Goal: Information Seeking & Learning: Learn about a topic

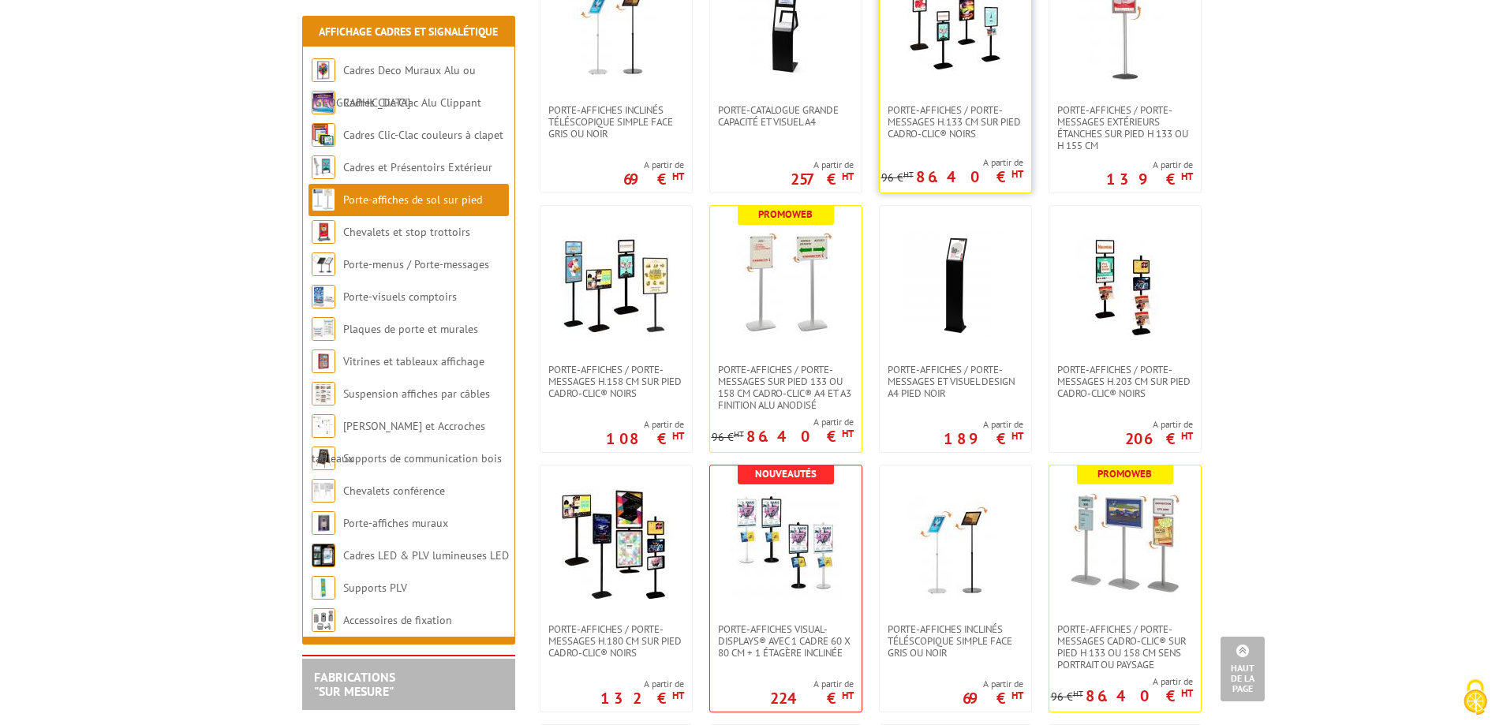
scroll to position [931, 0]
click at [1089, 298] on img at bounding box center [1125, 285] width 110 height 110
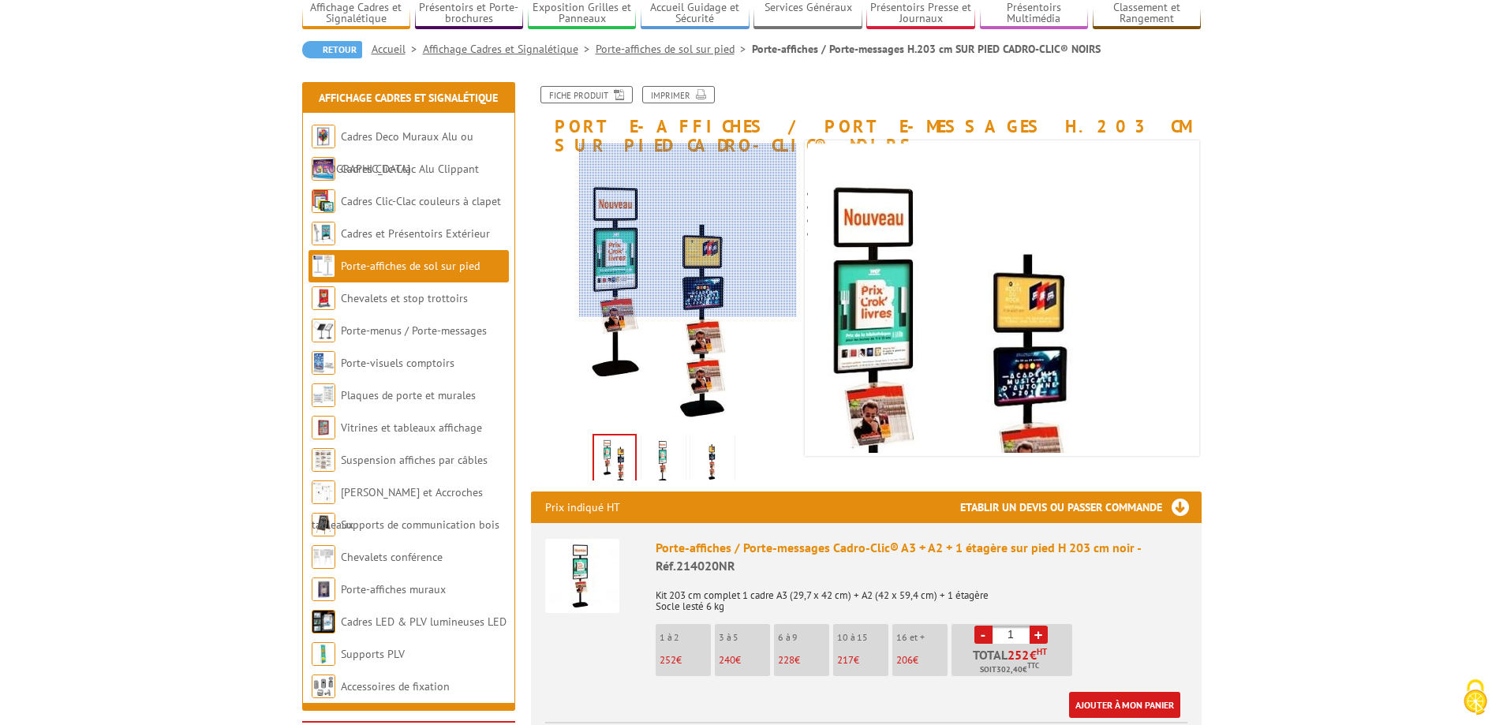
scroll to position [189, 0]
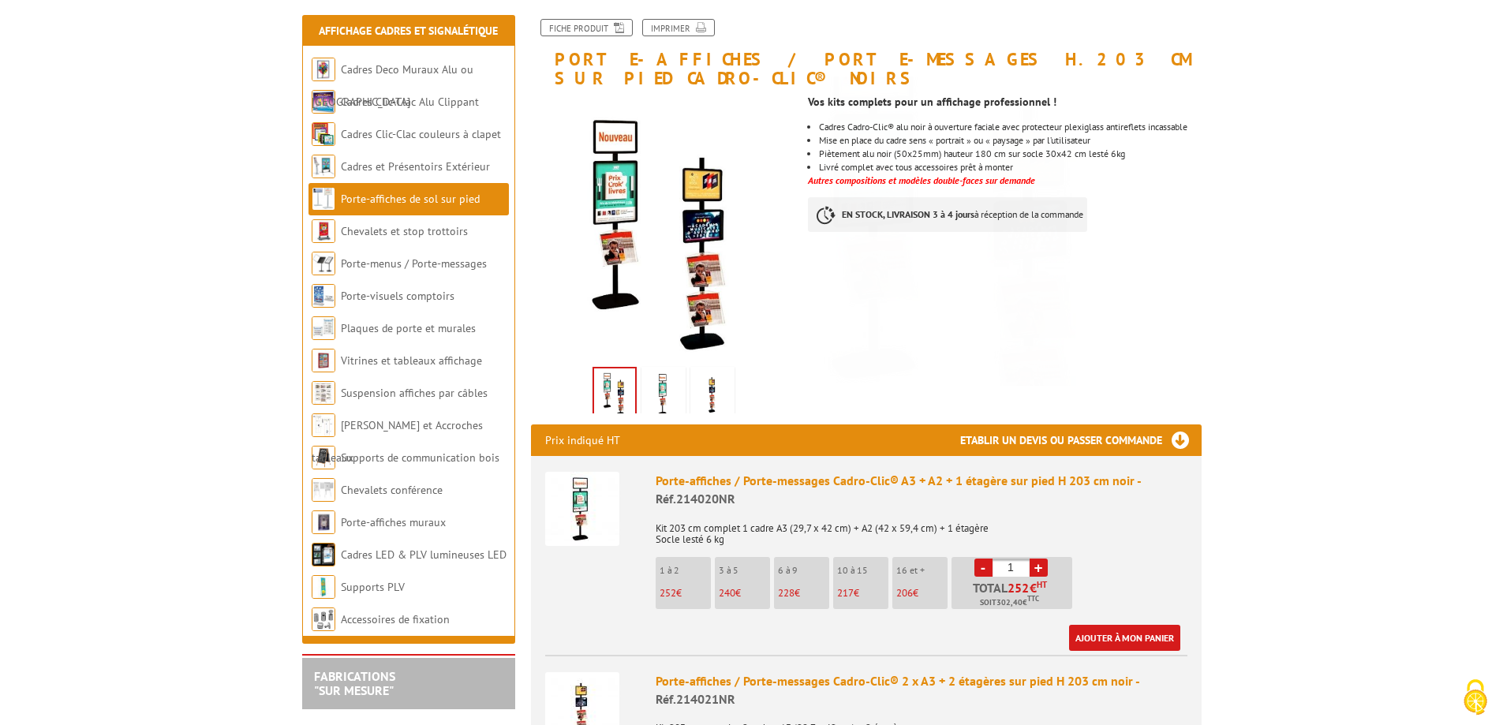
click at [713, 379] on img at bounding box center [713, 394] width 38 height 49
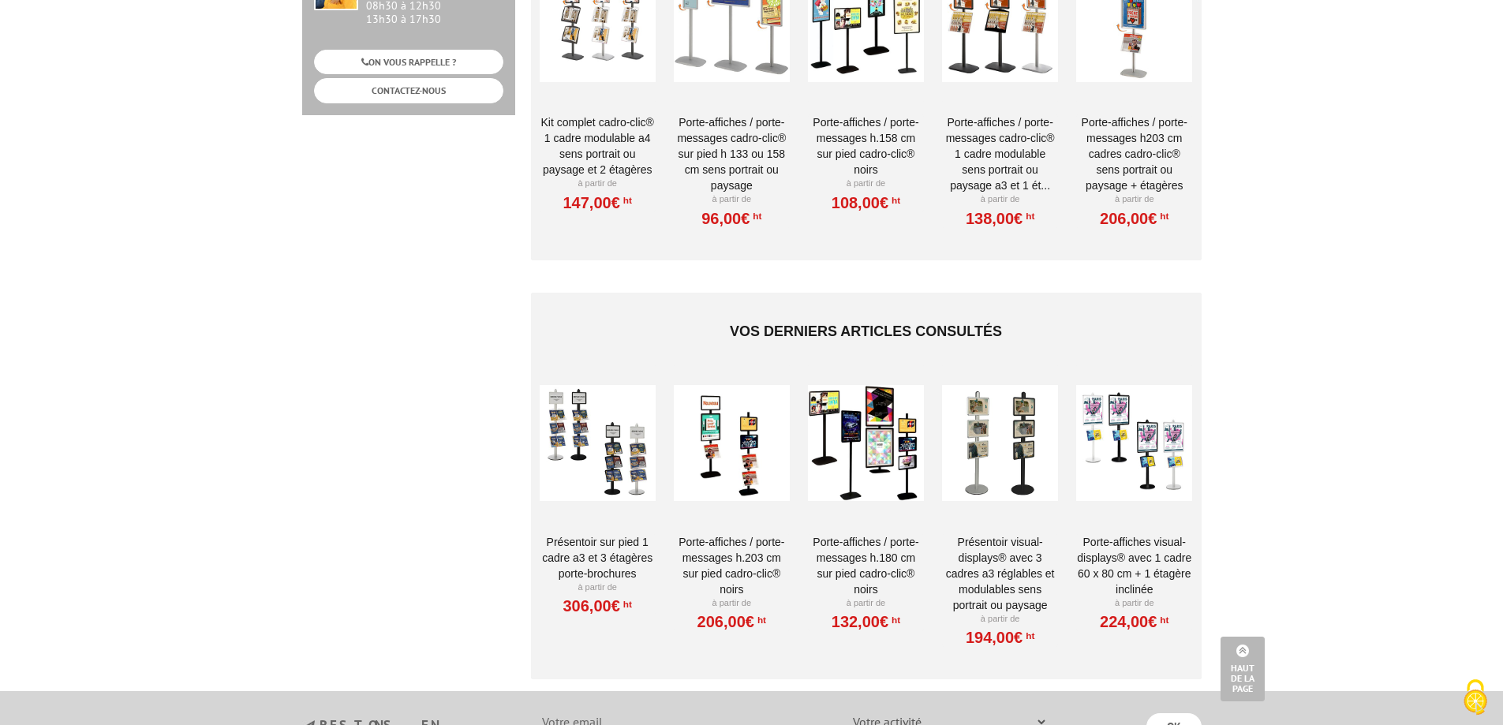
scroll to position [1183, 0]
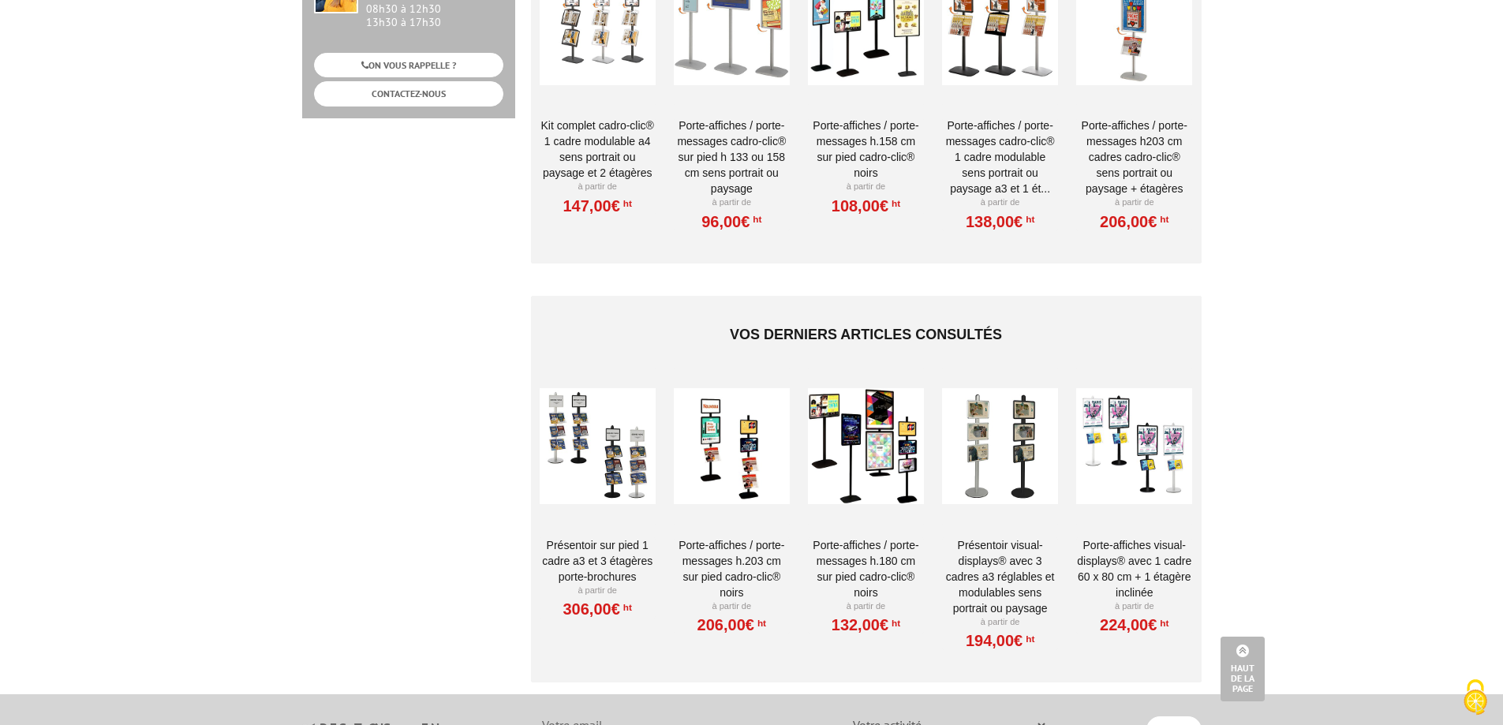
click at [1009, 437] on div at bounding box center [1000, 447] width 116 height 158
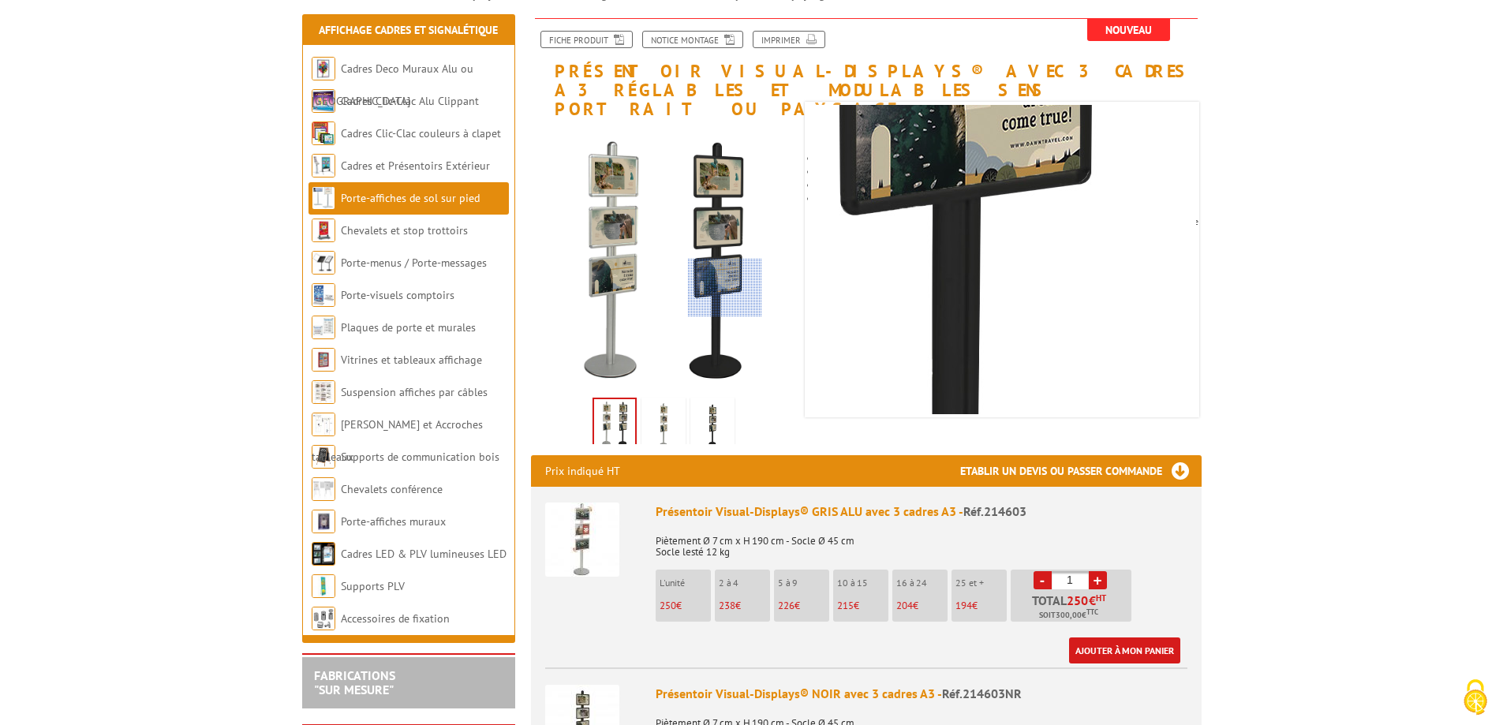
scroll to position [191, 0]
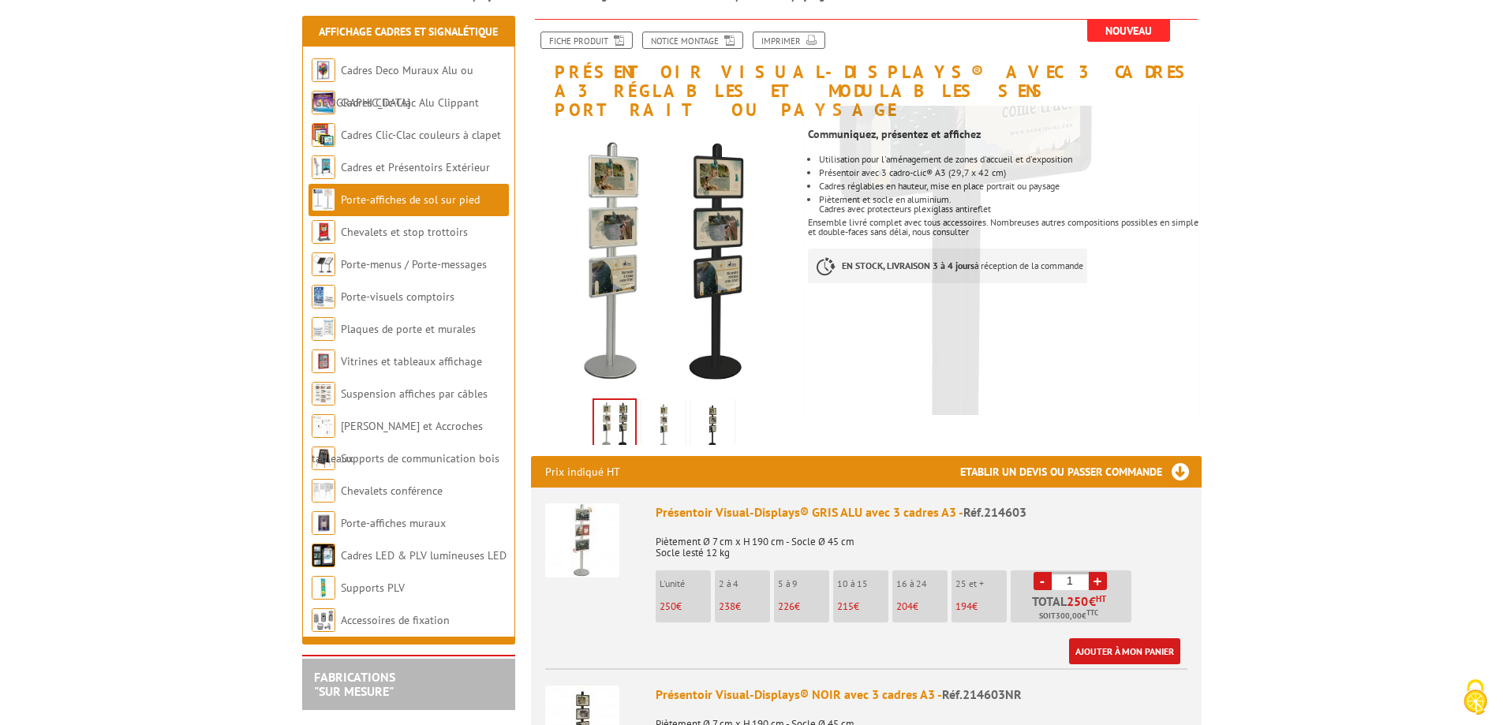
click at [717, 423] on img at bounding box center [713, 426] width 38 height 49
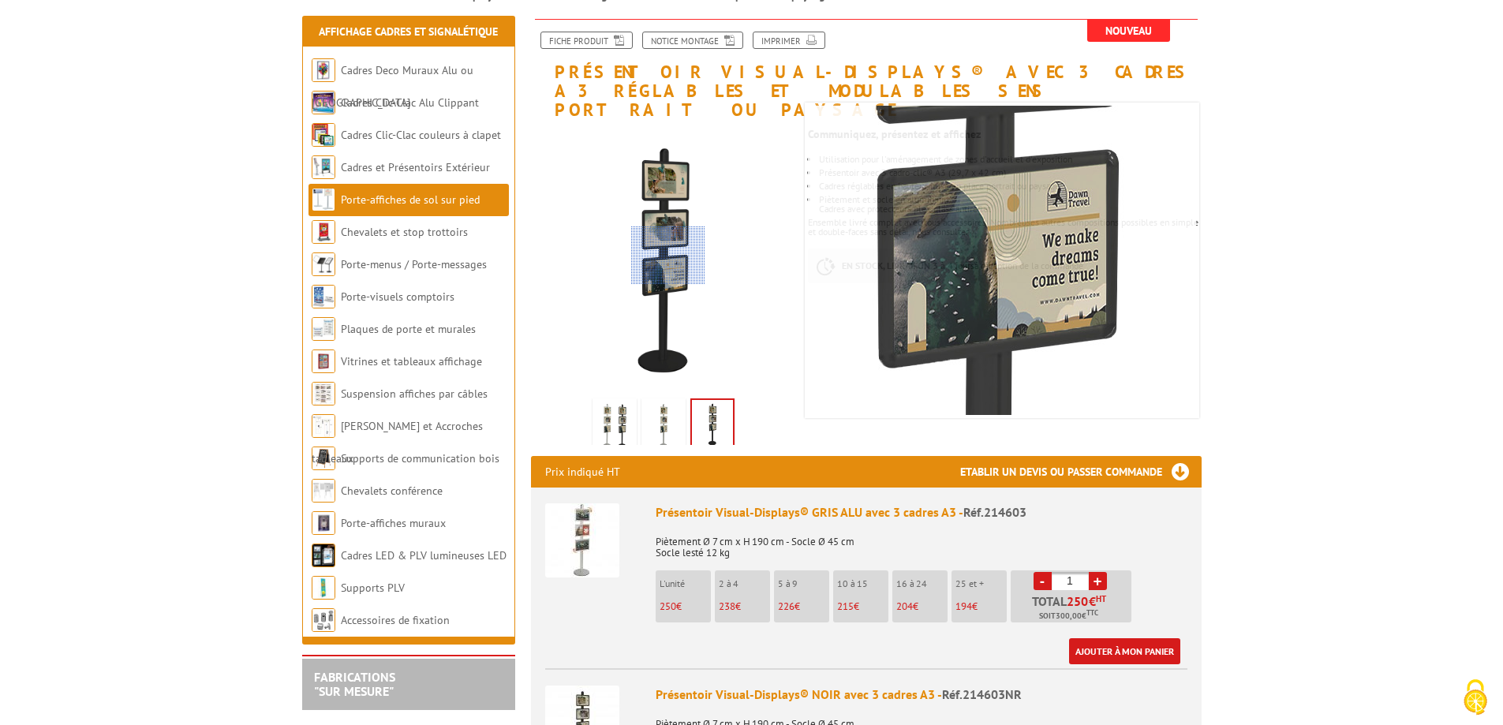
drag, startPoint x: 701, startPoint y: 352, endPoint x: 668, endPoint y: 256, distance: 101.5
click at [668, 256] on div at bounding box center [668, 255] width 74 height 59
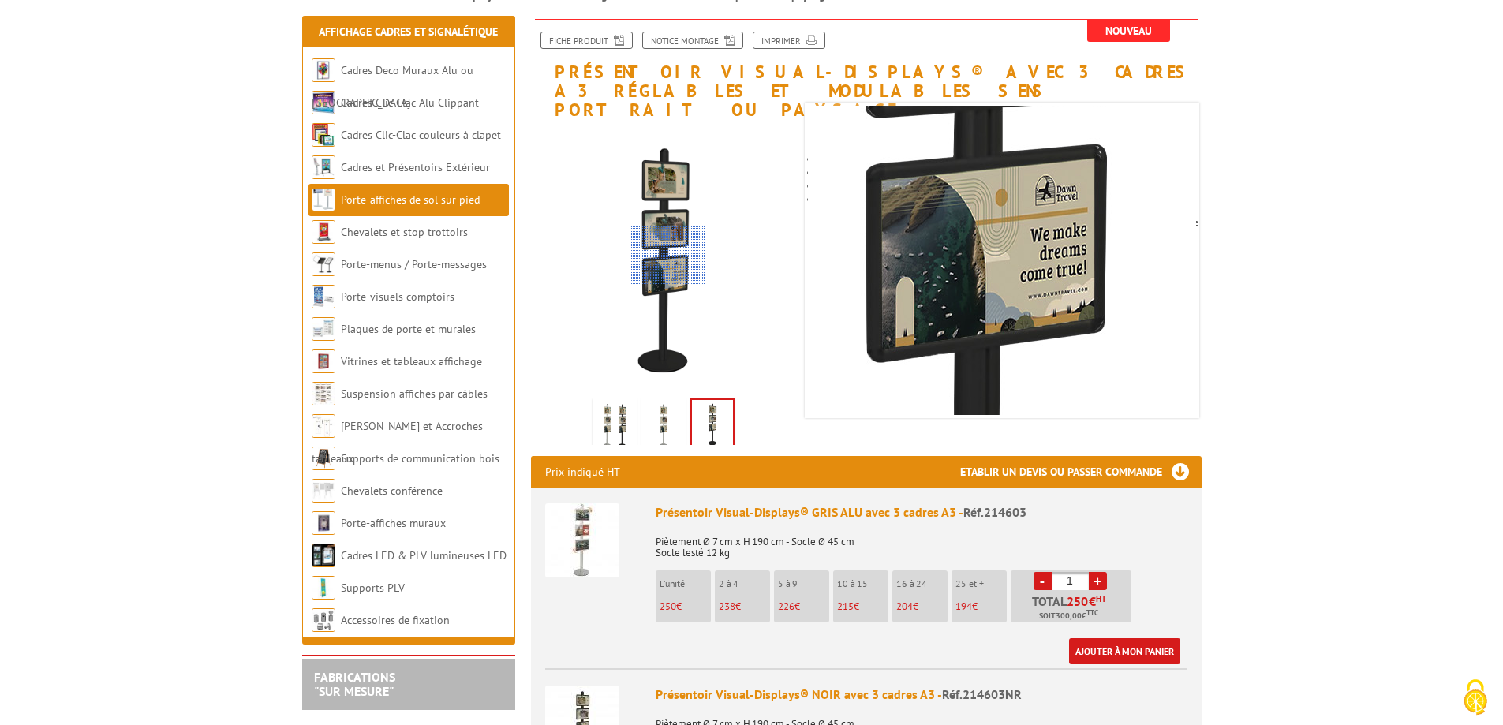
click at [668, 256] on div at bounding box center [668, 255] width 74 height 59
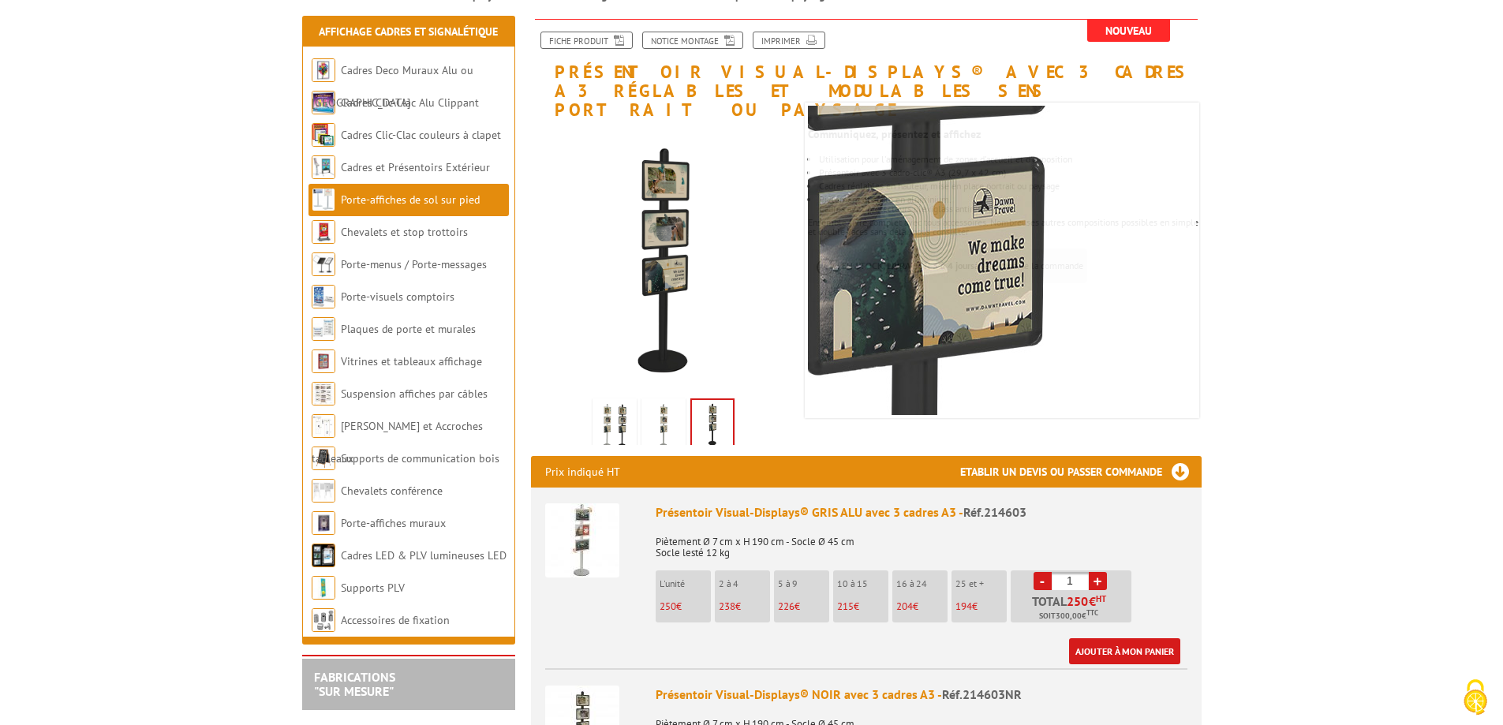
click at [1075, 259] on img at bounding box center [916, 187] width 1398 height 1398
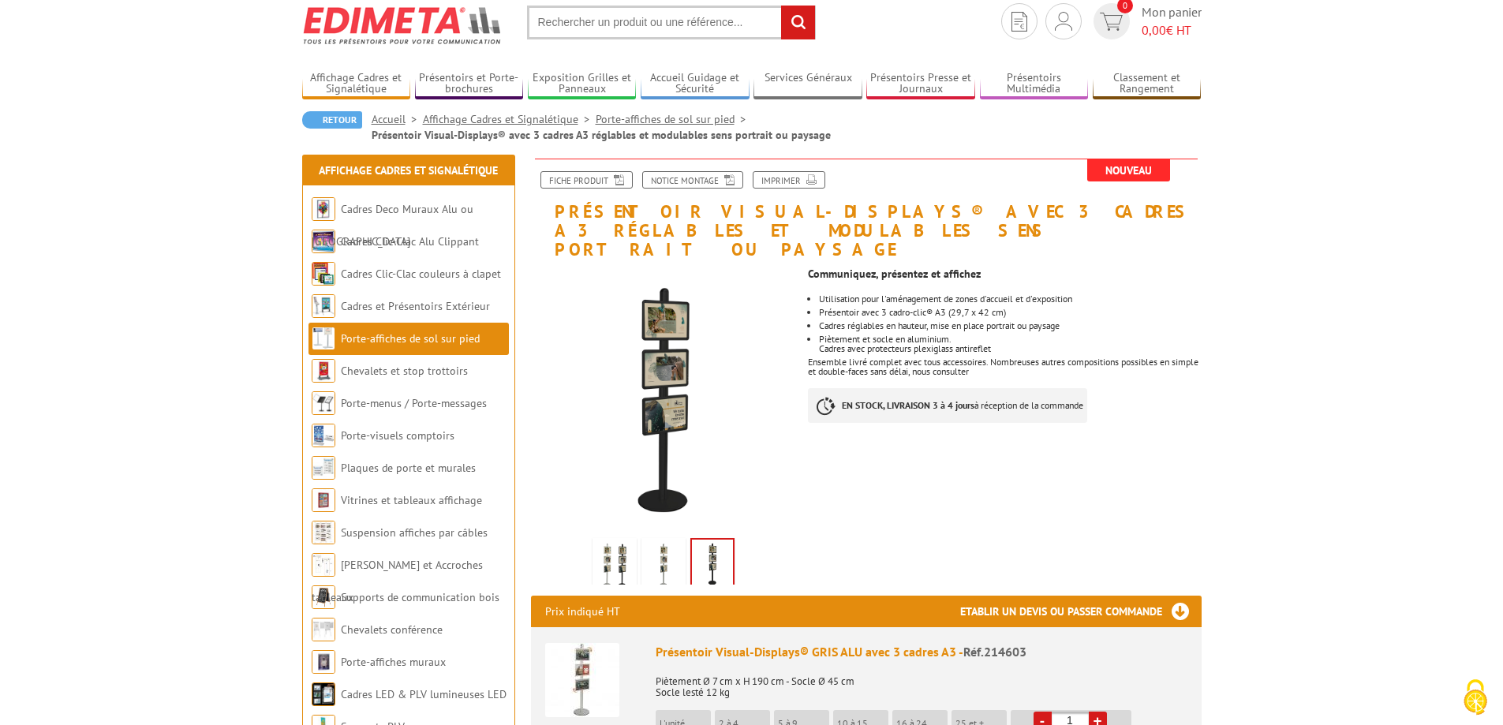
scroll to position [32, 0]
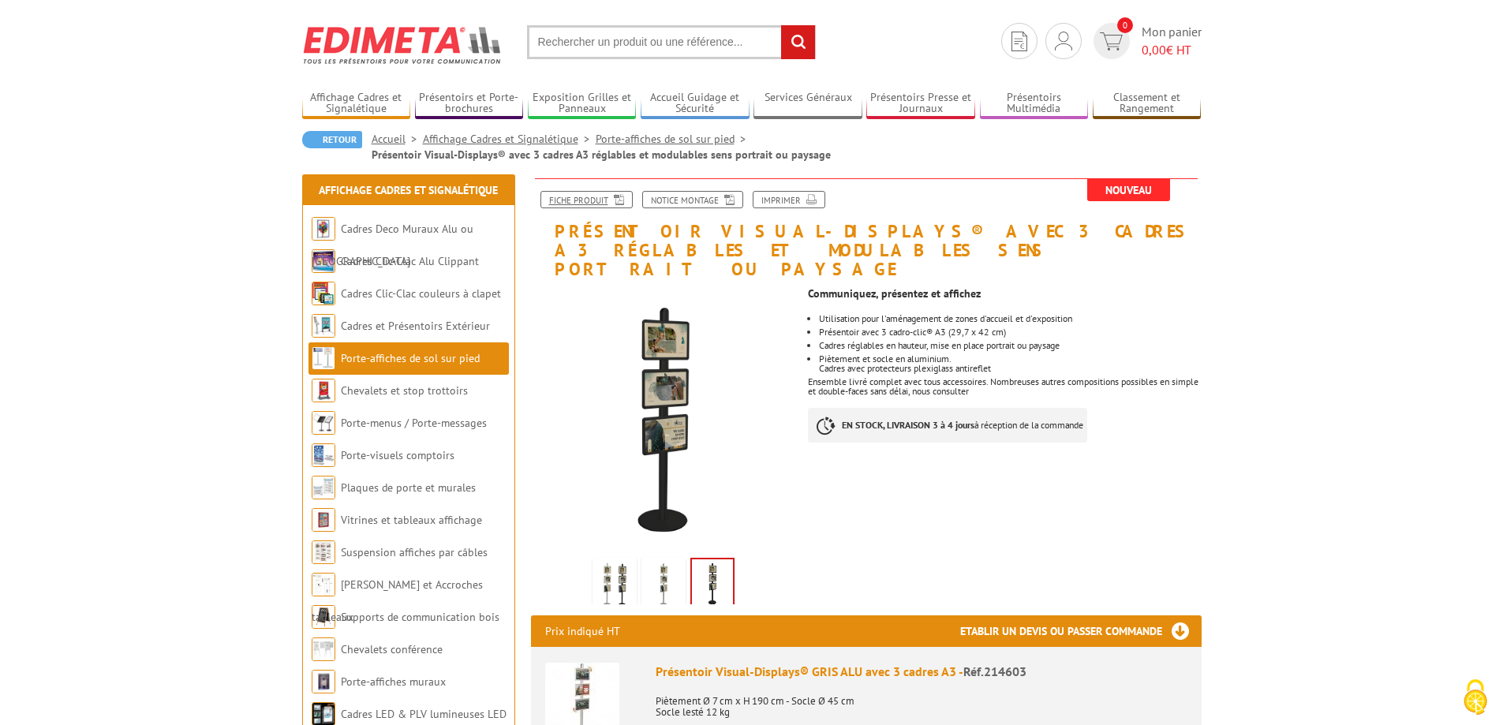
click at [590, 203] on link "Fiche produit" at bounding box center [586, 199] width 92 height 17
